Goal: Task Accomplishment & Management: Complete application form

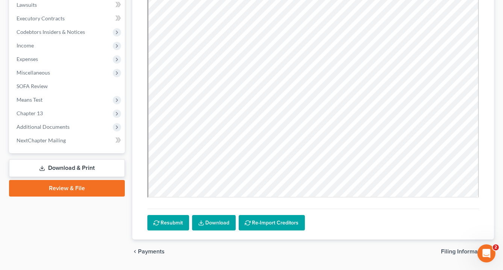
scroll to position [224, 0]
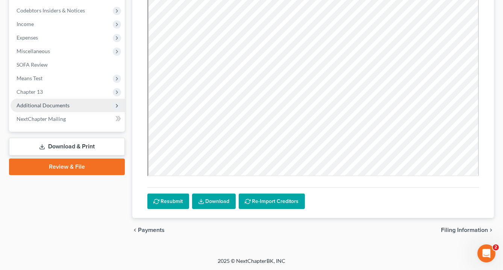
drag, startPoint x: 48, startPoint y: 106, endPoint x: 52, endPoint y: 107, distance: 4.3
click at [48, 106] on span "Additional Documents" at bounding box center [43, 105] width 53 height 6
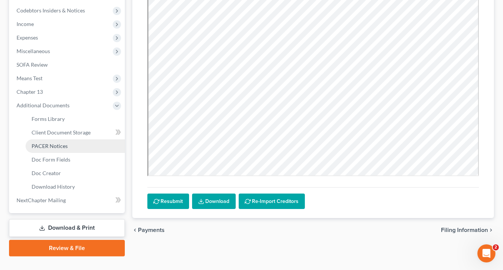
click at [59, 147] on span "PACER Notices" at bounding box center [50, 146] width 36 height 6
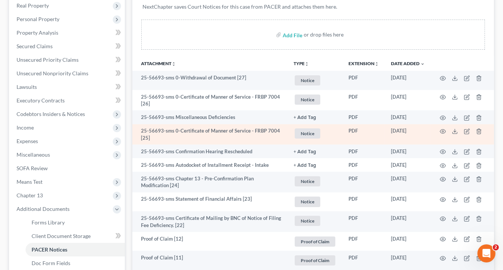
scroll to position [120, 0]
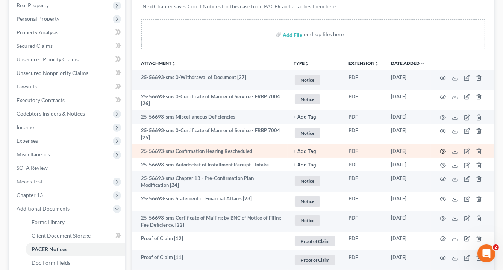
click at [443, 149] on icon "button" at bounding box center [444, 151] width 6 height 4
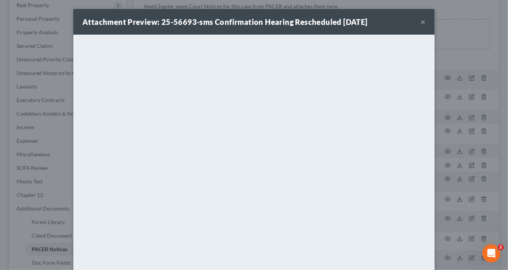
drag, startPoint x: 419, startPoint y: 22, endPoint x: 377, endPoint y: 2, distance: 46.8
click at [420, 21] on button "×" at bounding box center [422, 21] width 5 height 9
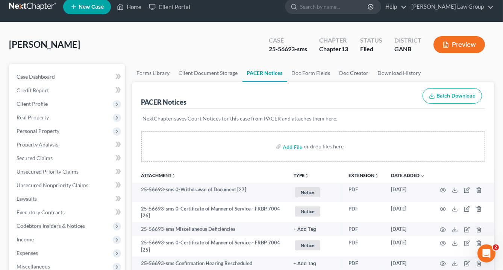
scroll to position [0, 0]
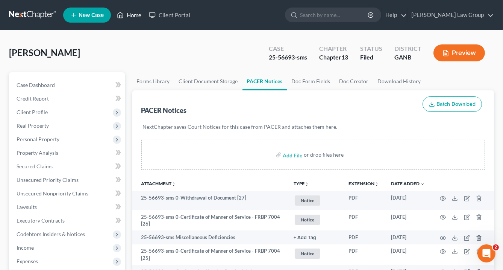
click at [131, 15] on link "Home" at bounding box center [129, 15] width 32 height 14
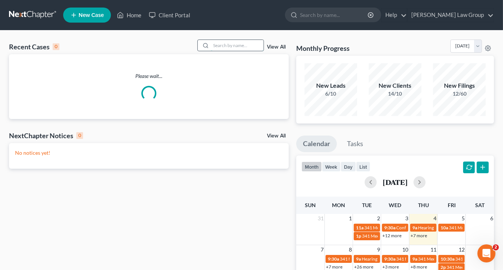
drag, startPoint x: 223, startPoint y: 44, endPoint x: 225, endPoint y: 48, distance: 4.5
click at [223, 44] on input "search" at bounding box center [237, 45] width 53 height 11
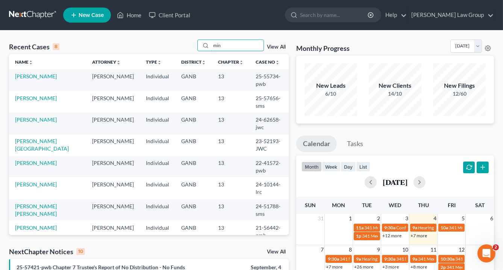
drag, startPoint x: 150, startPoint y: 42, endPoint x: 125, endPoint y: 37, distance: 25.7
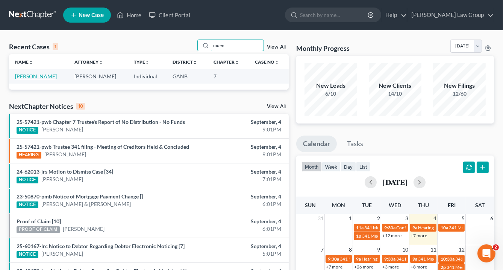
type input "muen"
click at [52, 76] on link "[PERSON_NAME]" at bounding box center [36, 76] width 42 height 6
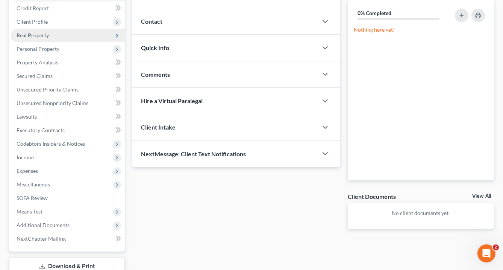
scroll to position [143, 0]
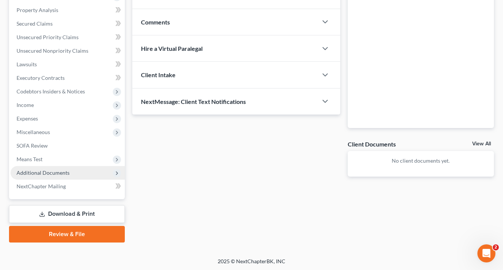
click at [64, 169] on span "Additional Documents" at bounding box center [43, 172] width 53 height 6
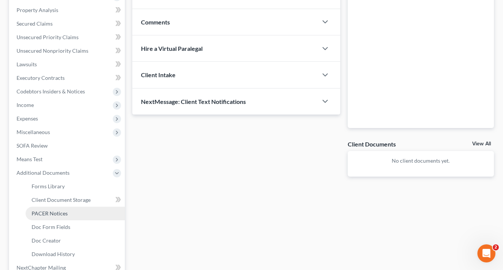
click at [55, 212] on span "PACER Notices" at bounding box center [50, 213] width 36 height 6
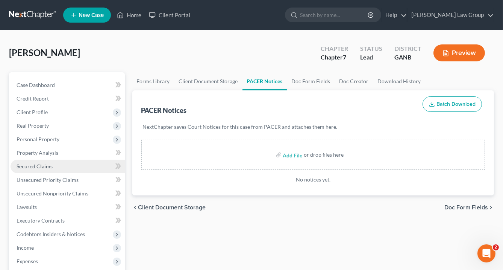
click at [29, 166] on span "Secured Claims" at bounding box center [35, 166] width 36 height 6
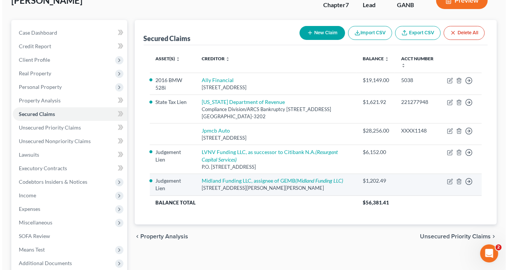
scroll to position [60, 0]
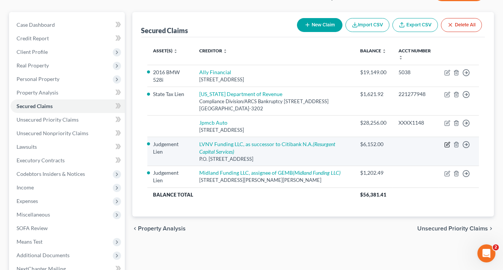
click at [448, 141] on icon "button" at bounding box center [448, 144] width 6 height 6
select select "42"
select select "0"
select select "3"
select select "0"
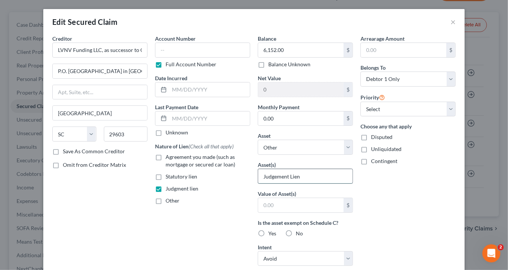
click at [295, 173] on input "Judgement Lien" at bounding box center [305, 176] width 94 height 14
drag, startPoint x: 301, startPoint y: 172, endPoint x: 217, endPoint y: 172, distance: 84.3
click at [217, 172] on div "Creditor * LVNV Funding LLC, as successor to Citibank N.A. P.O. Box 10497 in [G…" at bounding box center [254, 215] width 411 height 360
click at [347, 146] on select "Select Other Multiple Assets 2016 BMW 528i - $10875.0 Ally Bank (Checking Accou…" at bounding box center [305, 147] width 95 height 15
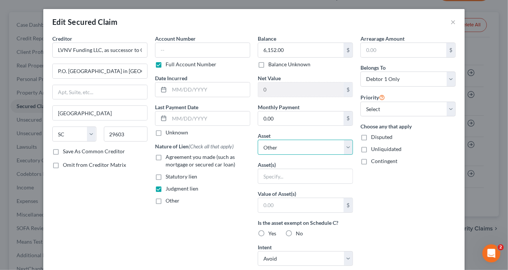
drag, startPoint x: 283, startPoint y: 146, endPoint x: 287, endPoint y: 159, distance: 13.0
click at [283, 146] on select "Select Other Multiple Assets 2016 BMW 528i - $10875.0 Ally Bank (Checking Accou…" at bounding box center [305, 147] width 95 height 15
click at [272, 173] on input "text" at bounding box center [305, 176] width 94 height 14
type input "Personal property"
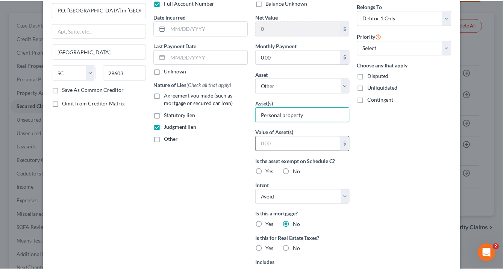
scroll to position [0, 0]
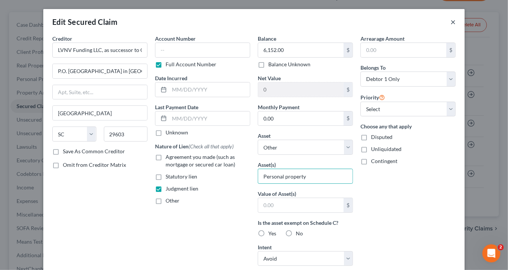
click at [450, 21] on button "×" at bounding box center [452, 21] width 5 height 9
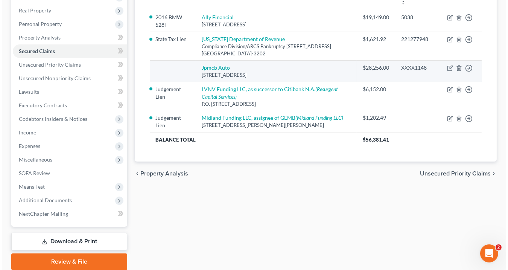
scroll to position [82, 0]
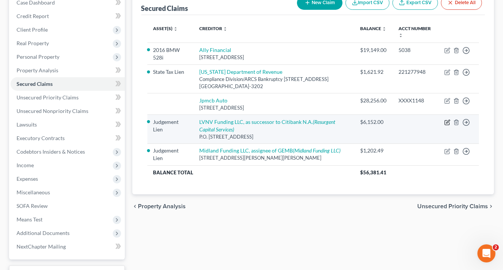
click at [448, 119] on icon "button" at bounding box center [448, 122] width 6 height 6
select select "42"
select select "0"
select select "3"
select select "0"
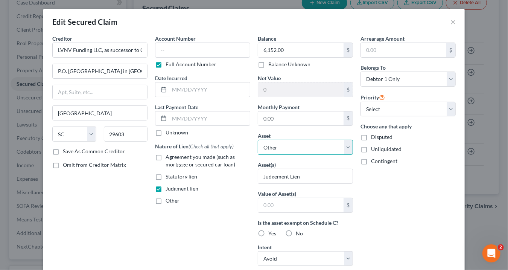
click at [347, 143] on select "Select Other Multiple Assets 2016 BMW 528i - $10875.0 Ally Bank (Checking Accou…" at bounding box center [305, 147] width 95 height 15
click at [435, 182] on div "Arrearage Amount $ Belongs To * Select Debtor 1 Only Debtor 2 Only Debtor 1 And…" at bounding box center [408, 215] width 103 height 360
click at [309, 175] on input "Judgement Lien" at bounding box center [305, 176] width 94 height 14
drag, startPoint x: 309, startPoint y: 175, endPoint x: 229, endPoint y: 170, distance: 79.9
click at [230, 170] on div "Creditor * LVNV Funding LLC, as successor to Citibank N.A. P.O. Box 10497 in [G…" at bounding box center [254, 215] width 411 height 360
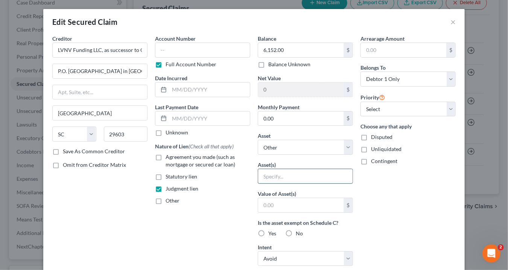
click at [259, 177] on input "text" at bounding box center [305, 176] width 94 height 14
type input "Personal property"
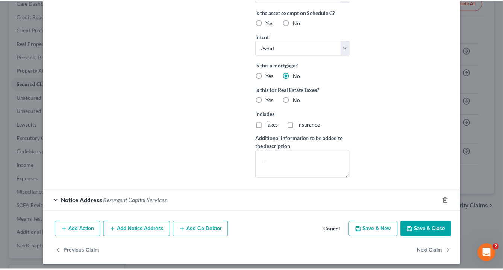
scroll to position [212, 0]
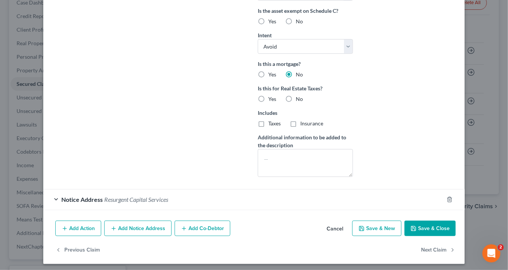
click at [432, 224] on button "Save & Close" at bounding box center [429, 228] width 51 height 16
select select
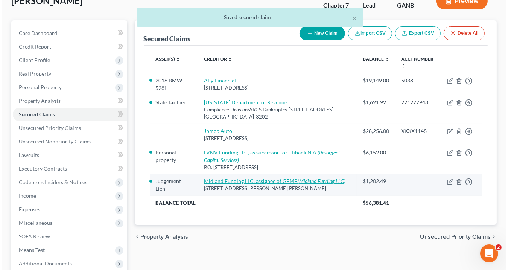
scroll to position [22, 0]
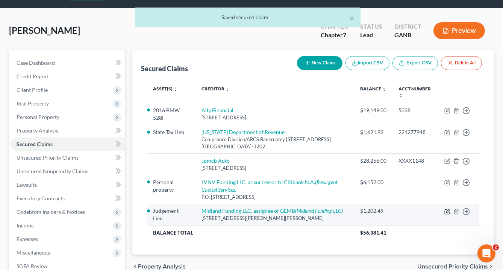
click at [446, 209] on icon "button" at bounding box center [448, 211] width 6 height 6
select select "10"
select select "0"
select select "3"
select select "0"
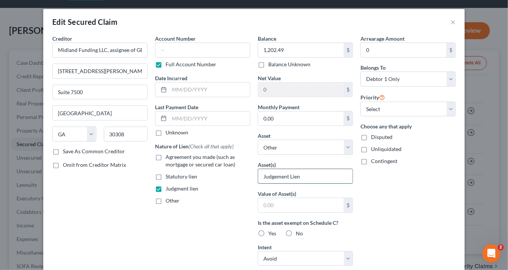
click at [314, 178] on input "Judgement Lien" at bounding box center [305, 176] width 94 height 14
drag, startPoint x: 315, startPoint y: 178, endPoint x: 209, endPoint y: 174, distance: 105.4
click at [217, 176] on div "Creditor * Midland Funding LLC, assignee of GEMB [STREET_ADDRESS][GEOGRAPHIC_DA…" at bounding box center [254, 215] width 411 height 360
type input "Personal property"
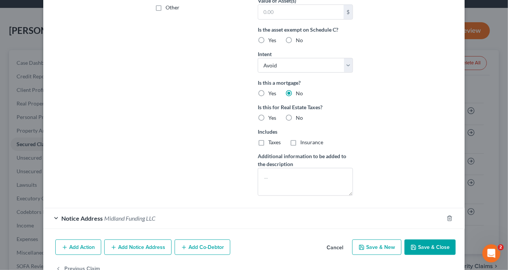
scroll to position [211, 0]
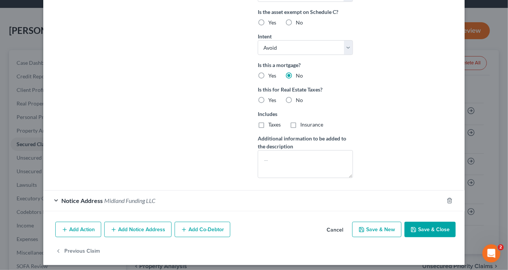
drag, startPoint x: 430, startPoint y: 225, endPoint x: 186, endPoint y: 91, distance: 278.6
click at [429, 225] on button "Save & Close" at bounding box center [429, 230] width 51 height 16
select select
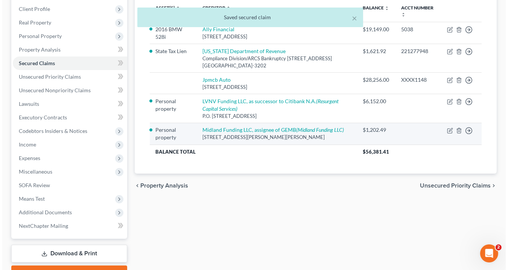
scroll to position [143, 0]
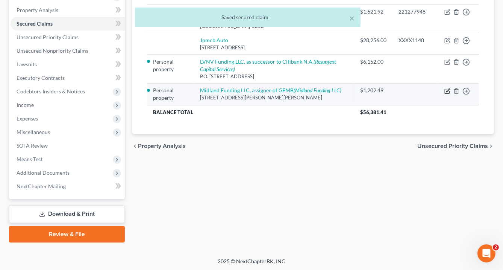
click at [448, 88] on icon "button" at bounding box center [448, 89] width 3 height 3
select select "10"
select select "0"
select select "3"
select select "0"
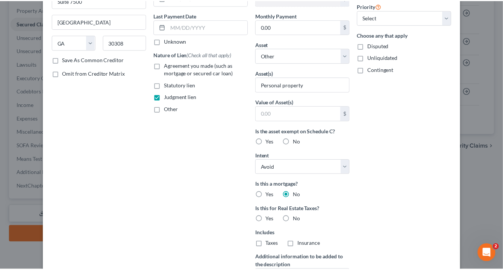
scroll to position [0, 0]
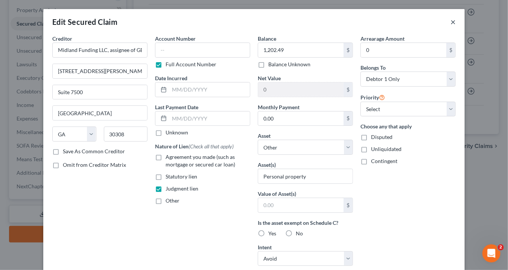
click at [452, 21] on button "×" at bounding box center [452, 21] width 5 height 9
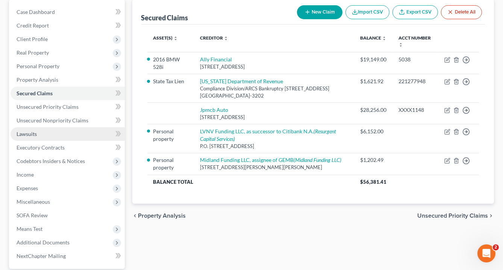
scroll to position [90, 0]
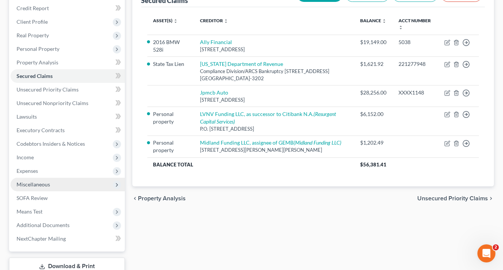
click at [36, 184] on span "Miscellaneous" at bounding box center [33, 184] width 33 height 6
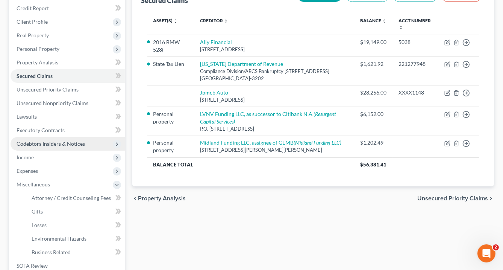
click at [68, 144] on span "Codebtors Insiders & Notices" at bounding box center [51, 143] width 68 height 6
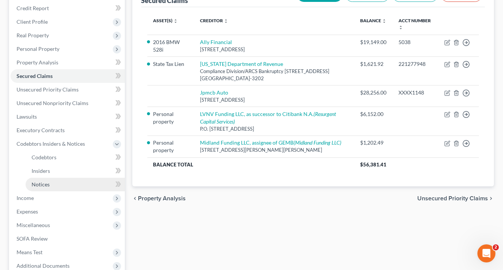
click at [49, 182] on span "Notices" at bounding box center [41, 184] width 18 height 6
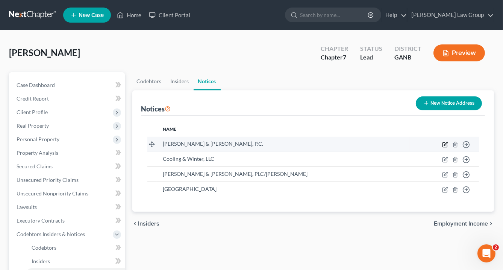
click at [446, 144] on icon "button" at bounding box center [445, 144] width 6 height 6
select select "23"
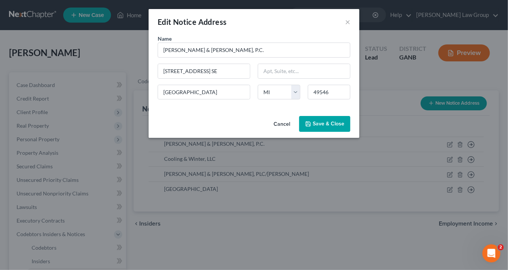
click at [320, 121] on span "Save & Close" at bounding box center [329, 123] width 32 height 6
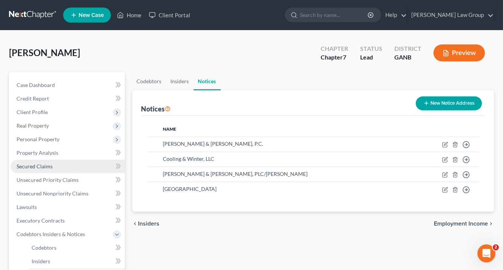
click at [46, 167] on span "Secured Claims" at bounding box center [35, 166] width 36 height 6
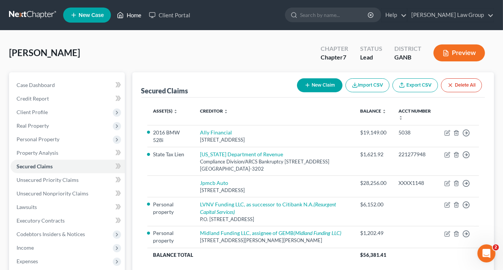
click at [131, 16] on link "Home" at bounding box center [129, 15] width 32 height 14
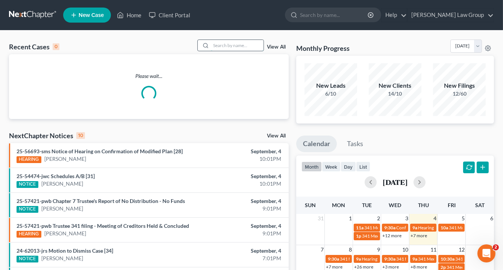
click at [213, 44] on input "search" at bounding box center [237, 45] width 53 height 11
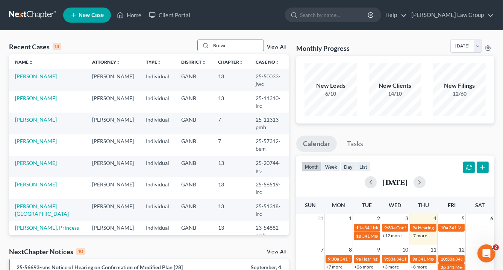
type input "Brown"
drag, startPoint x: 271, startPoint y: 118, endPoint x: 239, endPoint y: 117, distance: 32.4
click at [250, 134] on td "25-57312-bem" at bounding box center [270, 144] width 40 height 21
copy td "25-57312-bem"
click at [32, 138] on link "[PERSON_NAME]" at bounding box center [36, 141] width 42 height 6
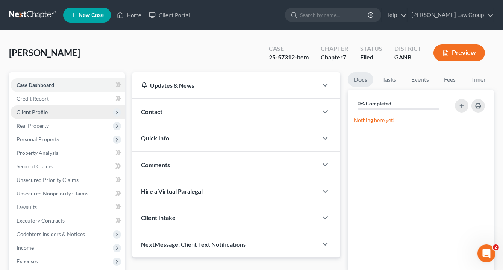
click at [34, 111] on span "Client Profile" at bounding box center [32, 112] width 31 height 6
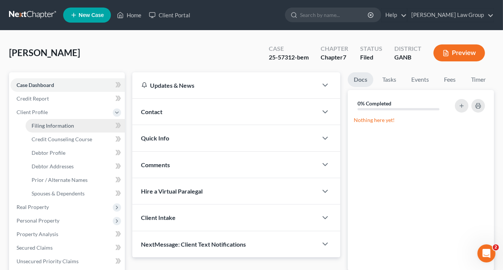
click at [53, 126] on span "Filing Information" at bounding box center [53, 125] width 43 height 6
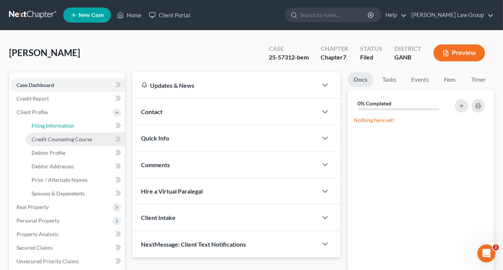
select select "1"
select select "0"
select select "19"
select select "0"
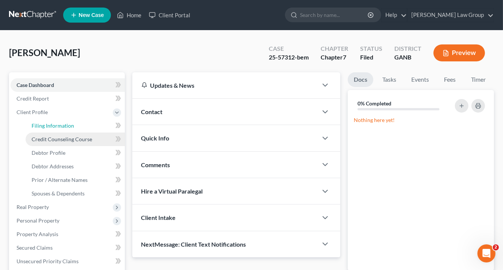
select select "10"
